Goal: Task Accomplishment & Management: Use online tool/utility

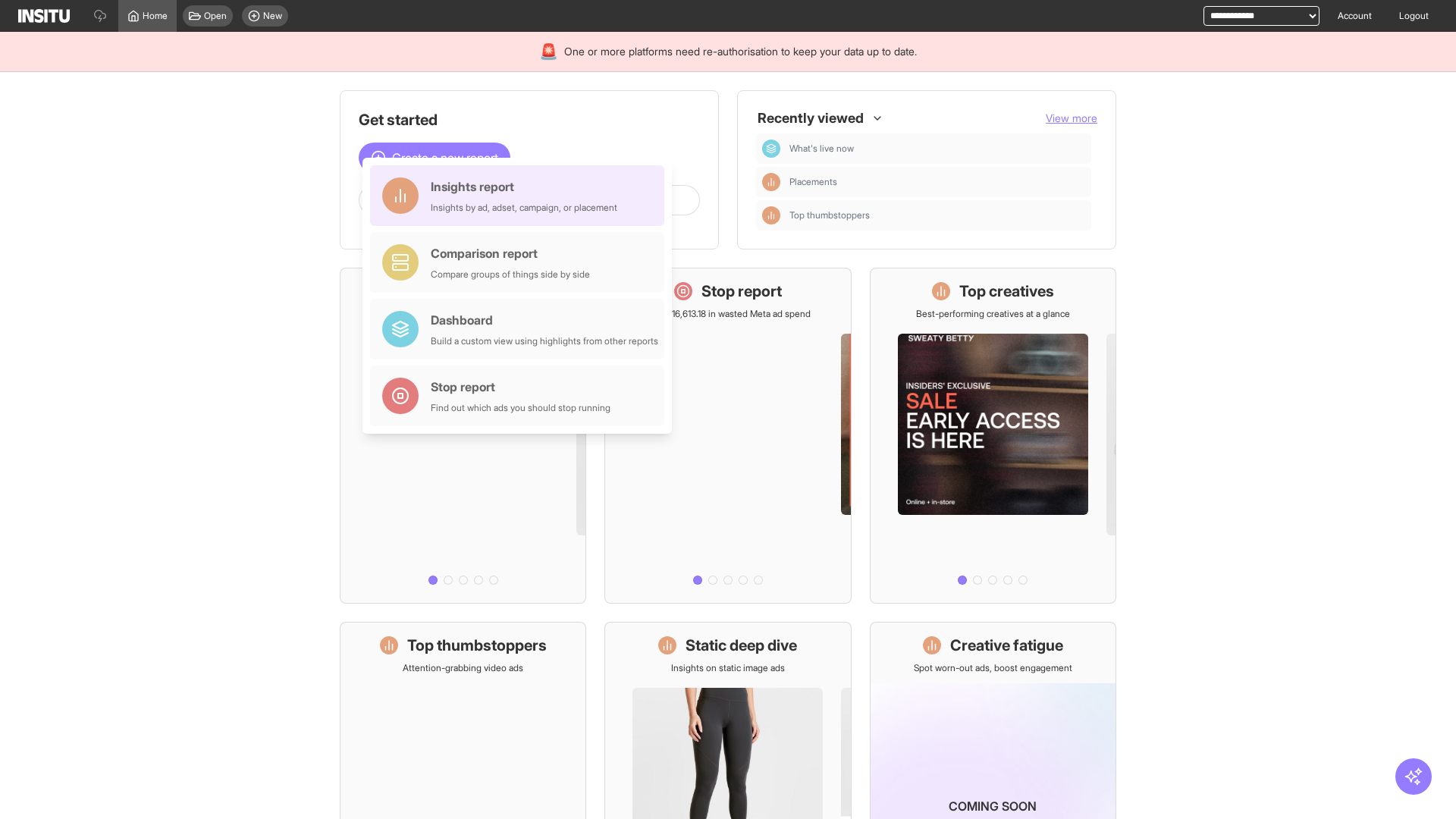
click at [520, 195] on div "Insights report Insights by ad, adset, campaign, or placement" at bounding box center [523, 195] width 186 height 36
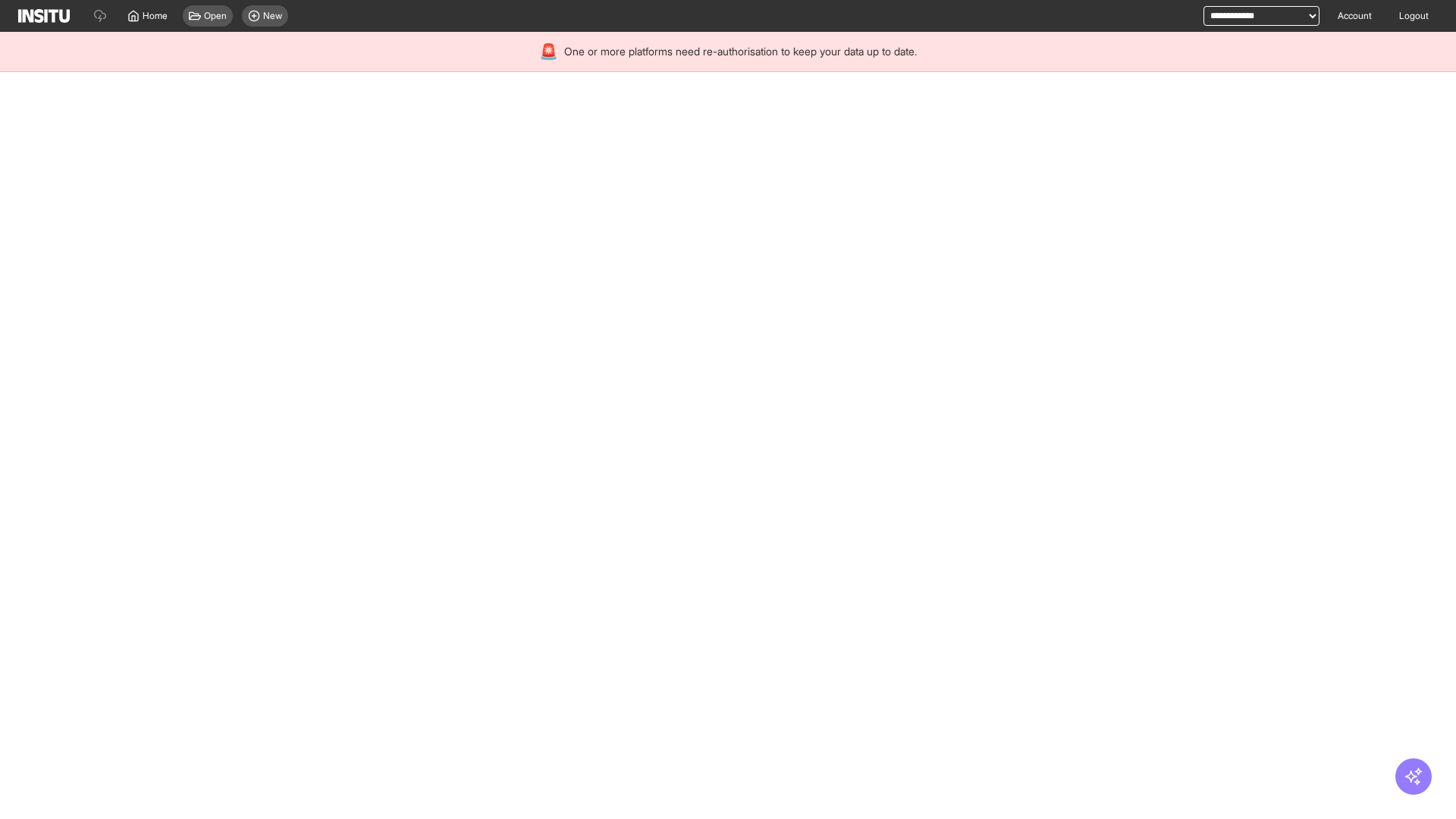
select select "**"
